Goal: Transaction & Acquisition: Download file/media

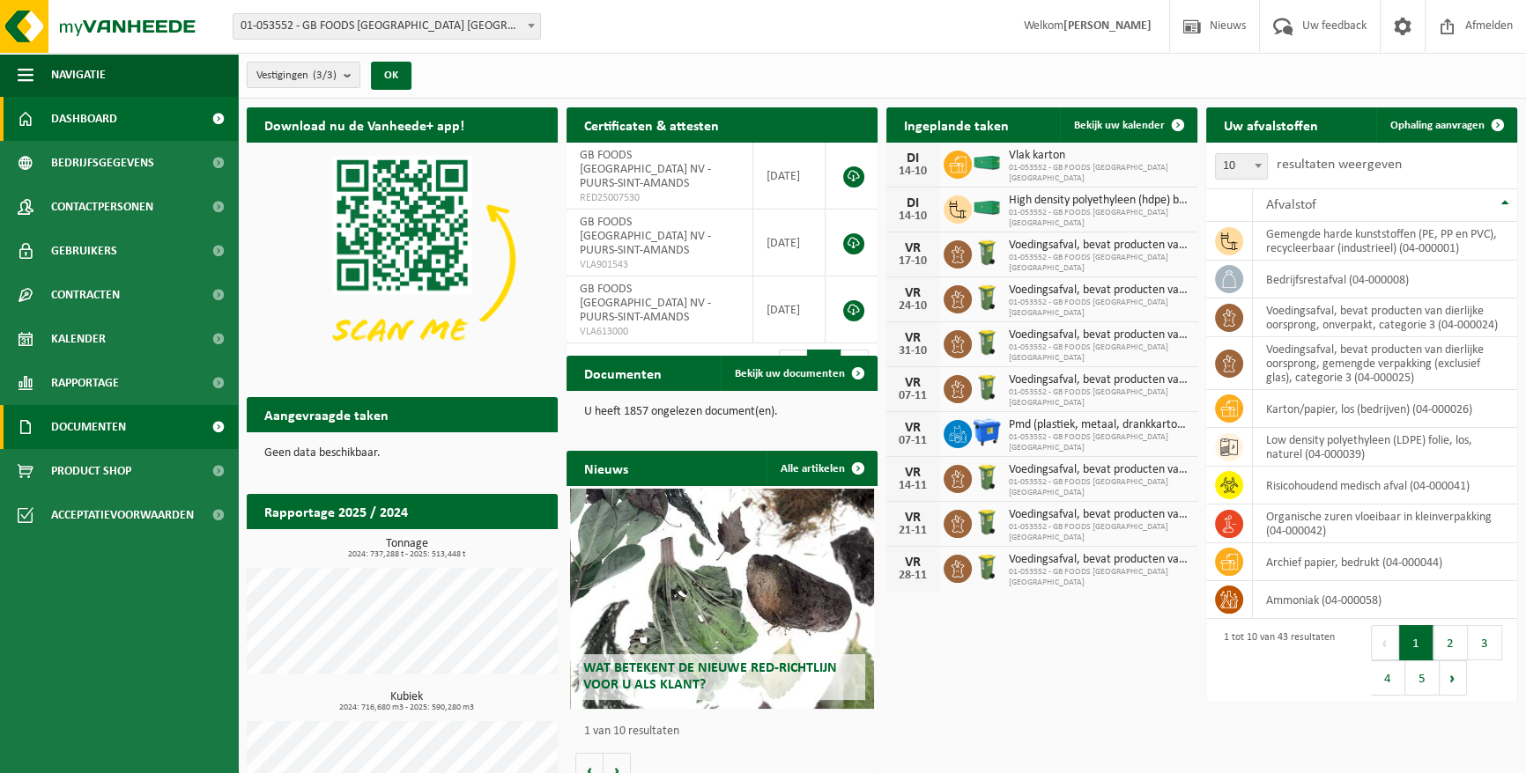
click at [87, 429] on span "Documenten" at bounding box center [88, 427] width 75 height 44
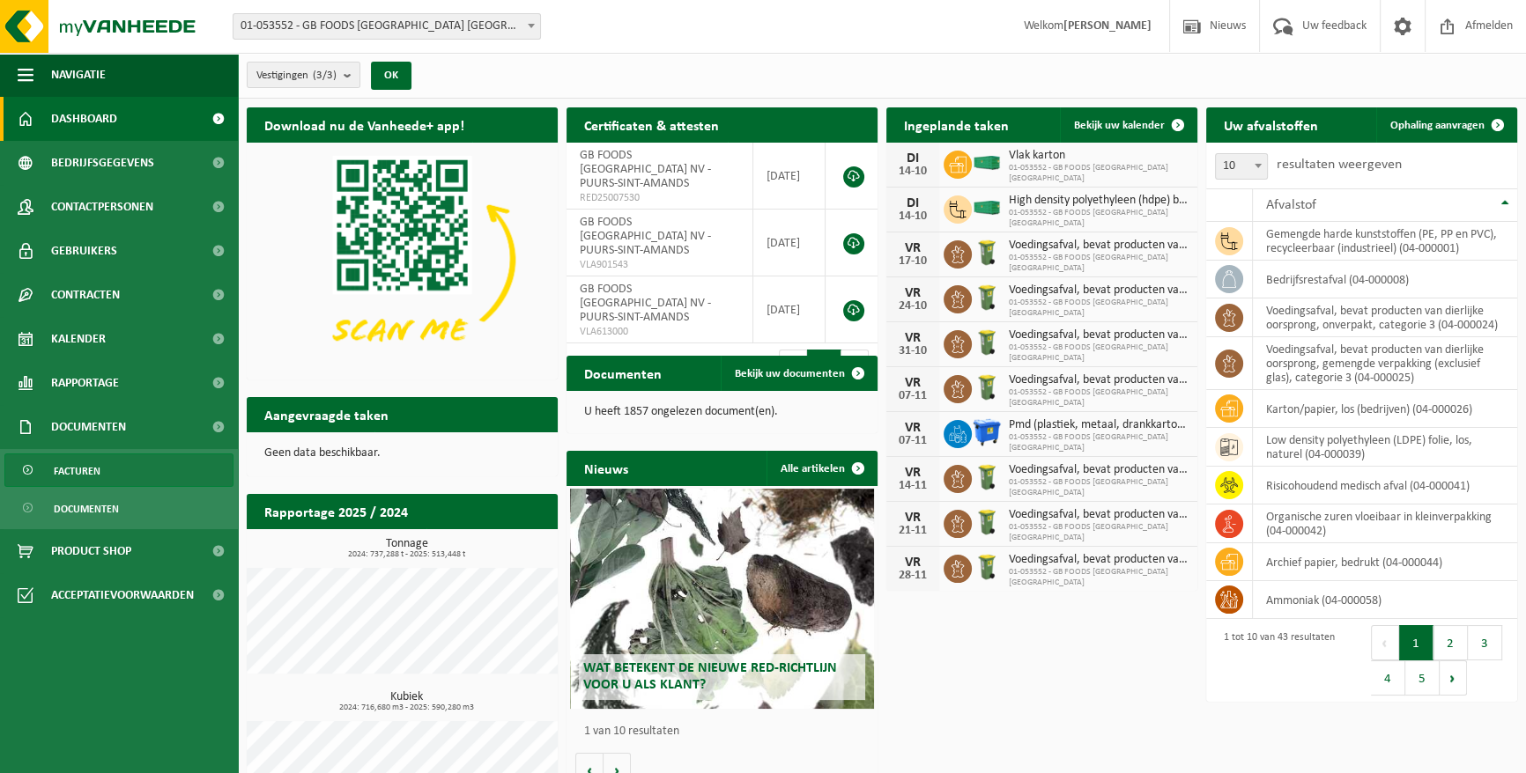
click at [88, 475] on span "Facturen" at bounding box center [77, 470] width 47 height 33
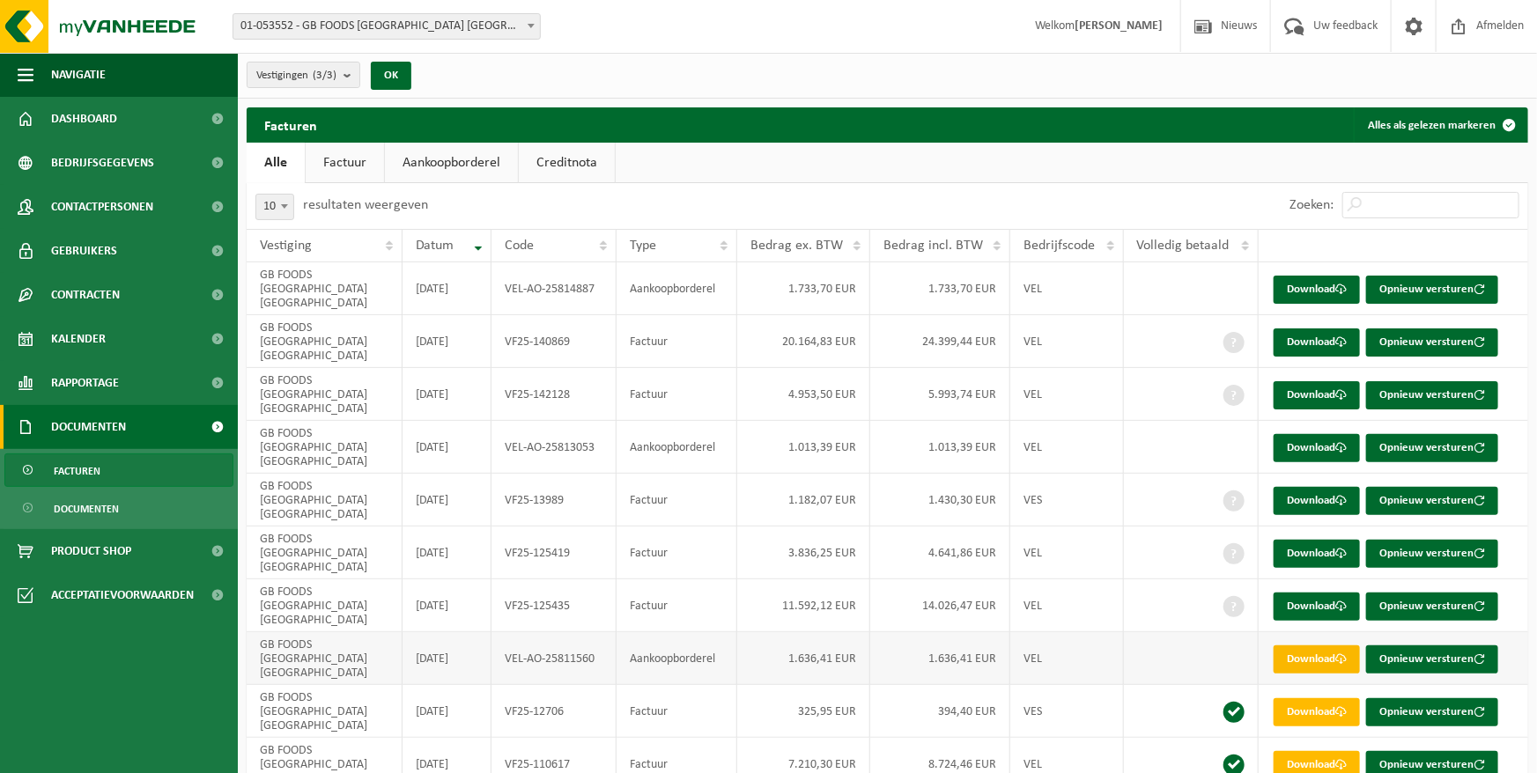
click at [1301, 646] on link "Download" at bounding box center [1317, 660] width 86 height 28
click at [1308, 593] on link "Download" at bounding box center [1317, 607] width 86 height 28
click at [1314, 540] on link "Download" at bounding box center [1317, 554] width 86 height 28
click at [1312, 487] on link "Download" at bounding box center [1317, 501] width 86 height 28
click at [1304, 434] on link "Download" at bounding box center [1317, 448] width 86 height 28
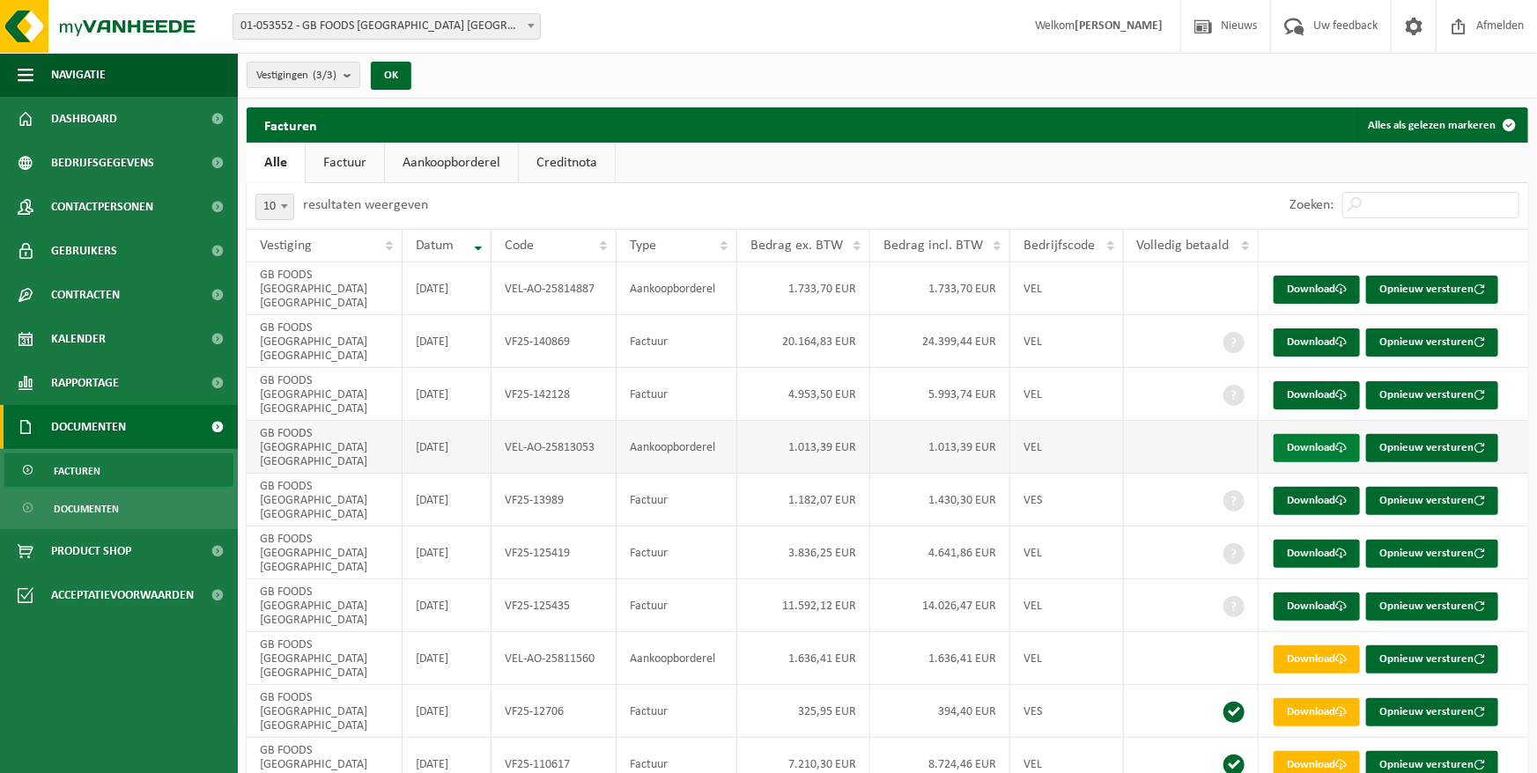
click at [1314, 434] on link "Download" at bounding box center [1317, 448] width 86 height 28
click at [1309, 487] on link "Download" at bounding box center [1317, 501] width 86 height 28
click at [1311, 540] on link "Download" at bounding box center [1317, 554] width 86 height 28
click at [1300, 381] on link "Download" at bounding box center [1317, 395] width 86 height 28
click at [1307, 329] on link "Download" at bounding box center [1317, 343] width 86 height 28
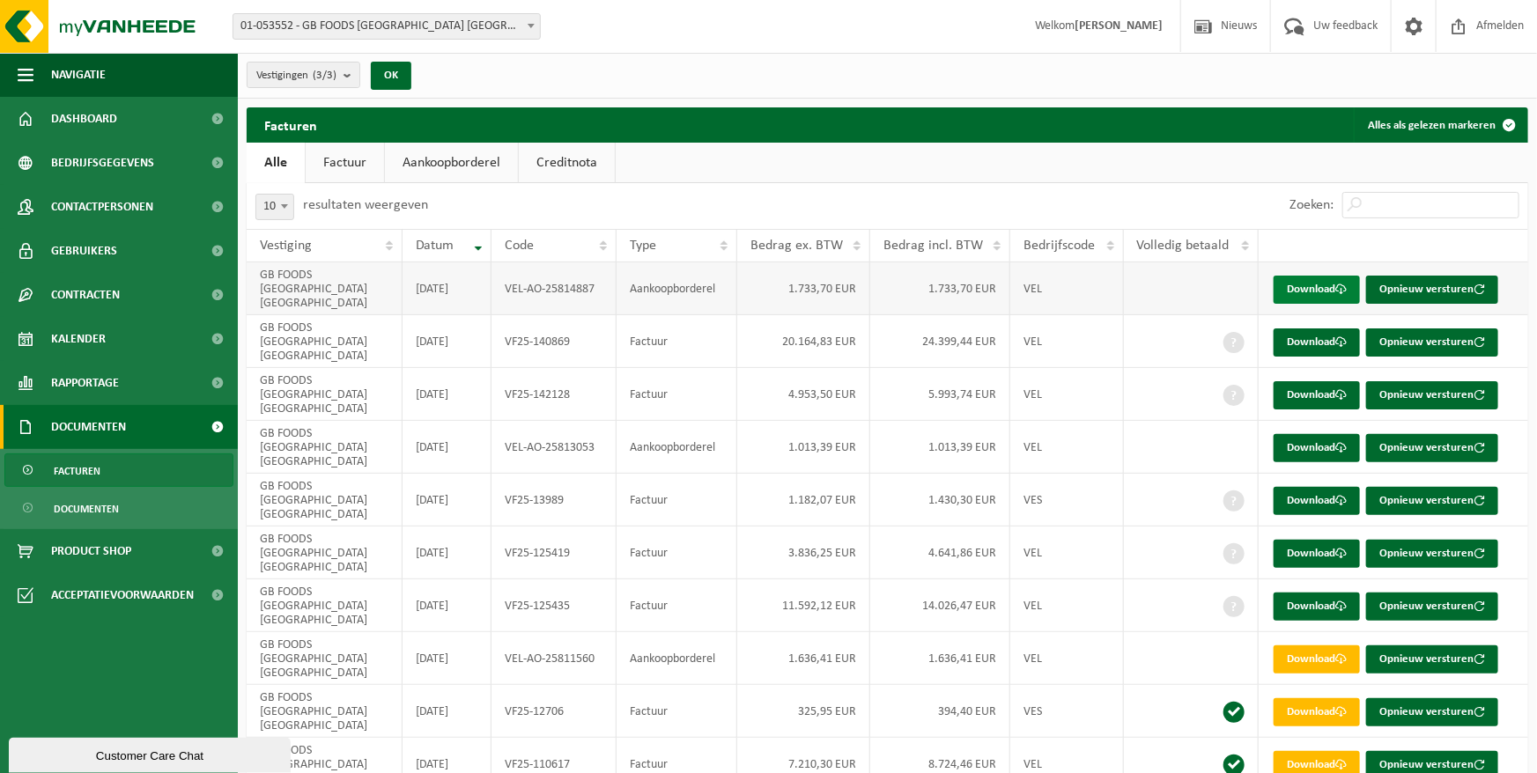
click at [1292, 284] on link "Download" at bounding box center [1317, 290] width 86 height 28
